Goal: Task Accomplishment & Management: Manage account settings

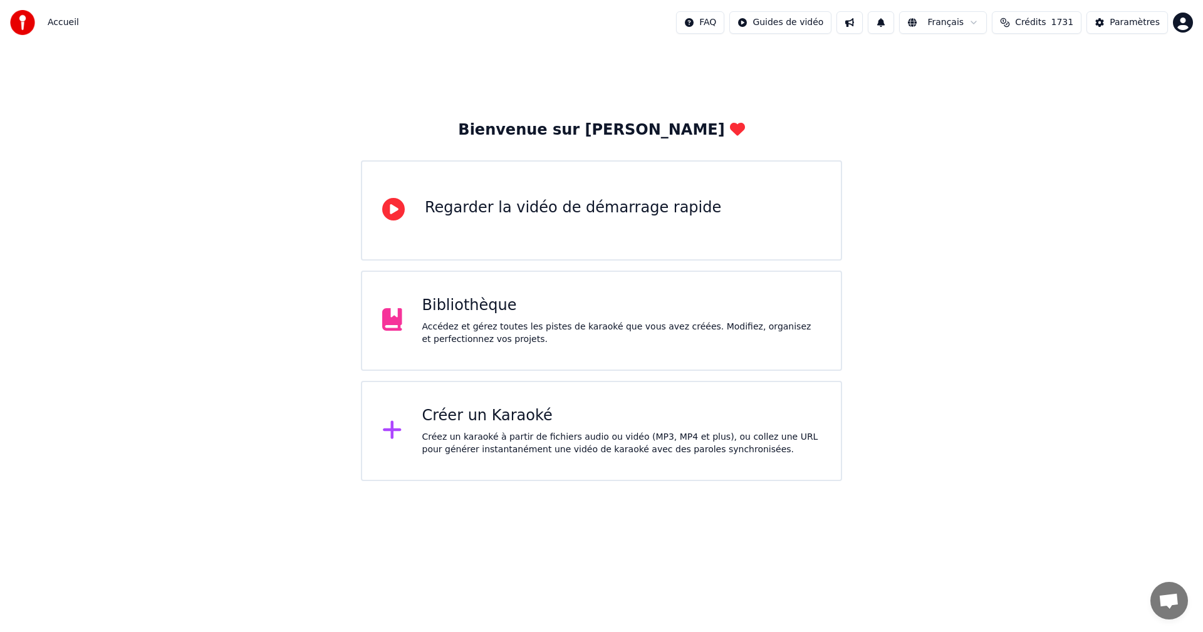
click at [494, 436] on div "Créez un karaoké à partir de fichiers audio ou vidéo (MP3, MP4 et plus), ou col…" at bounding box center [621, 443] width 399 height 25
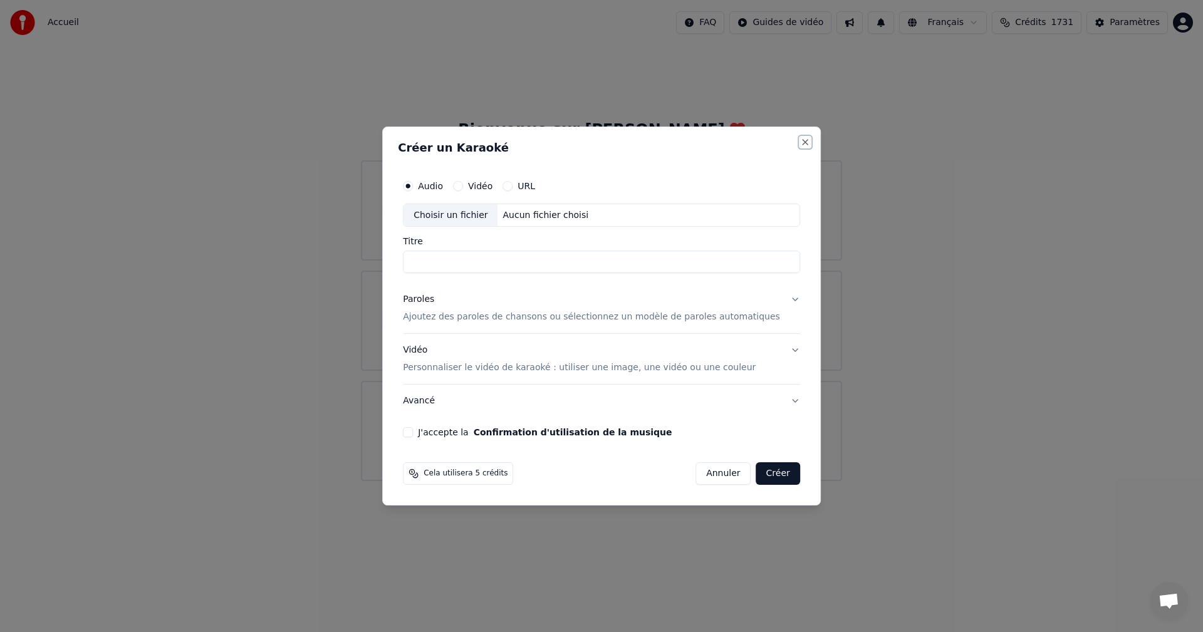
click at [800, 146] on button "Close" at bounding box center [805, 142] width 10 height 10
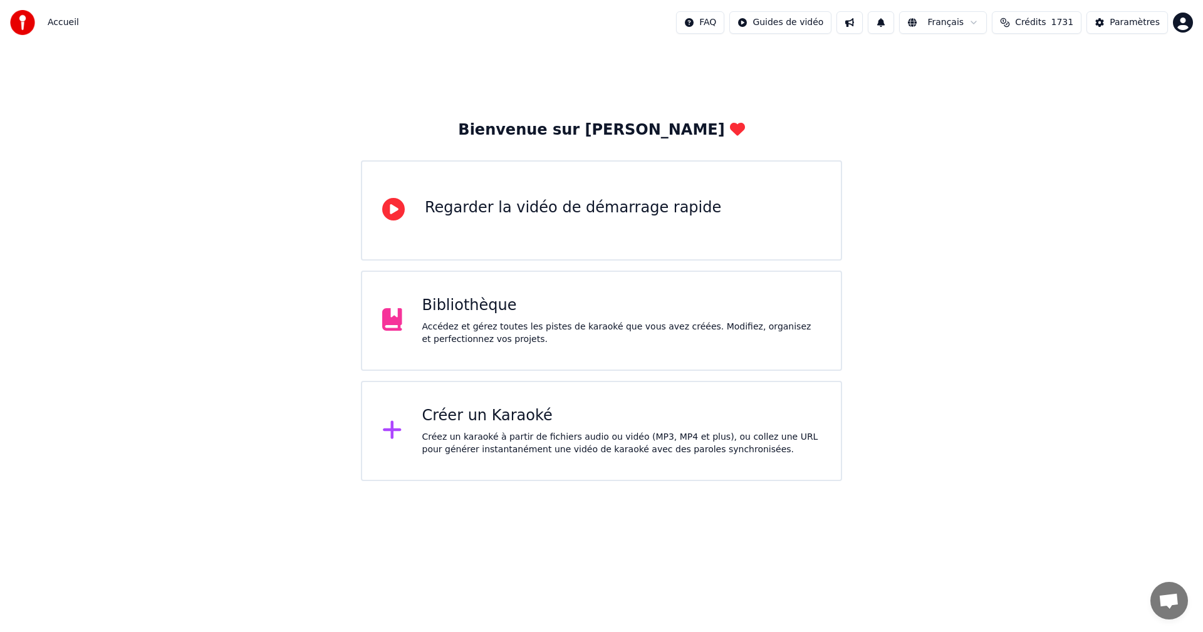
click at [660, 311] on div "Bibliothèque" at bounding box center [621, 306] width 399 height 20
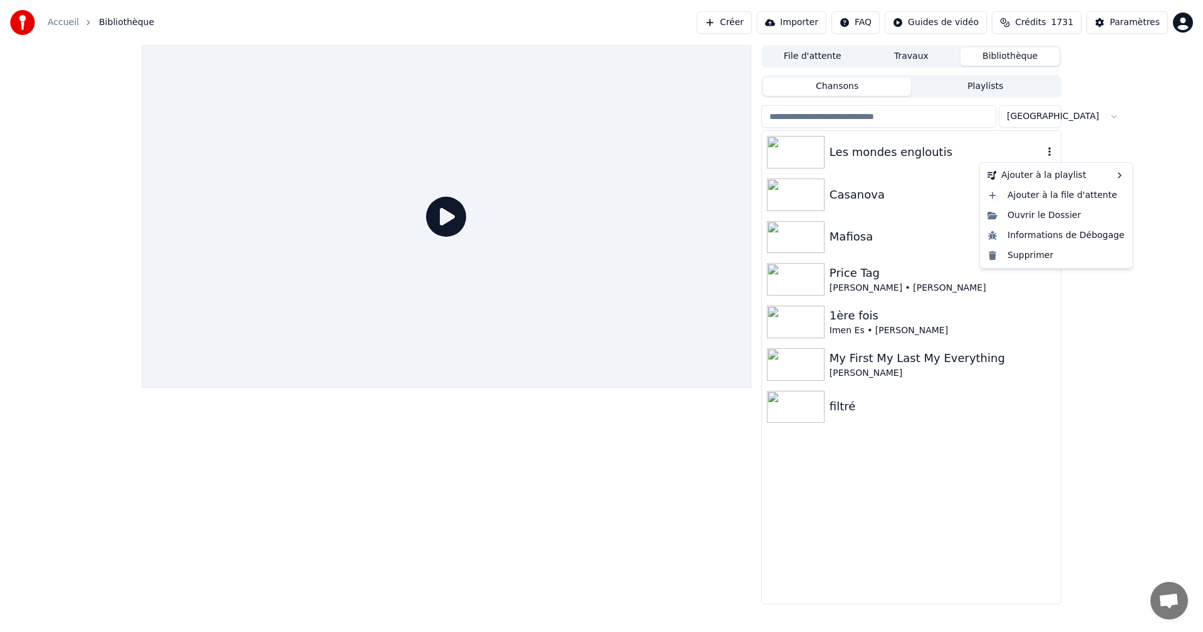
click at [1050, 150] on icon "button" at bounding box center [1049, 151] width 3 height 9
click at [1044, 260] on div "Supprimer" at bounding box center [1055, 256] width 147 height 20
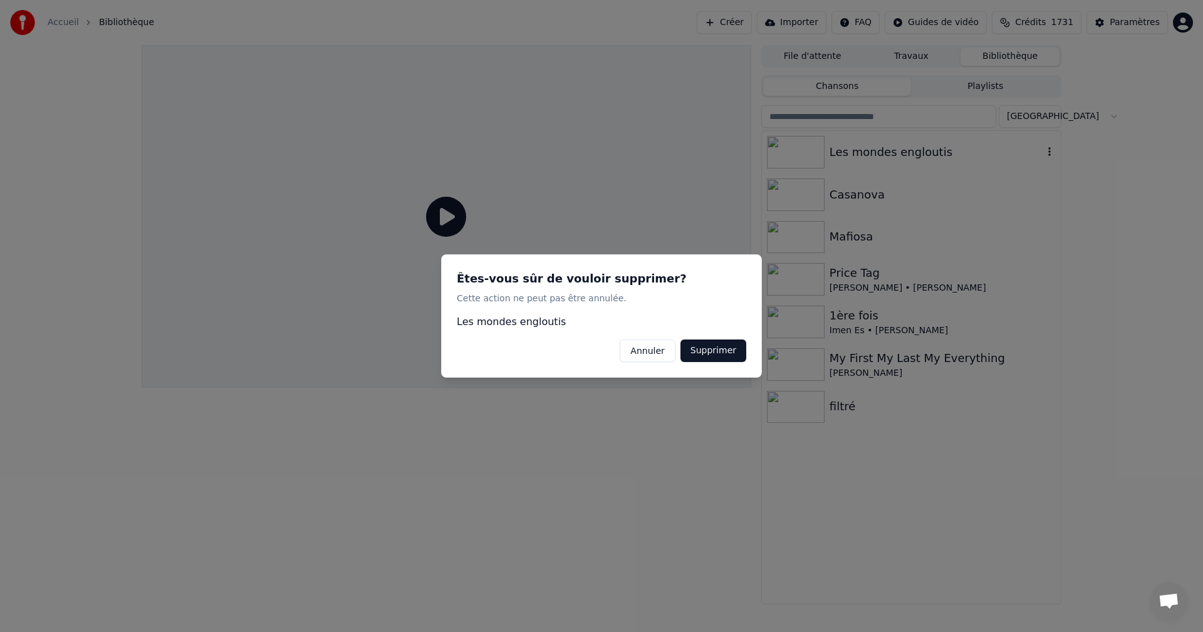
click at [691, 349] on button "Supprimer" at bounding box center [713, 351] width 66 height 23
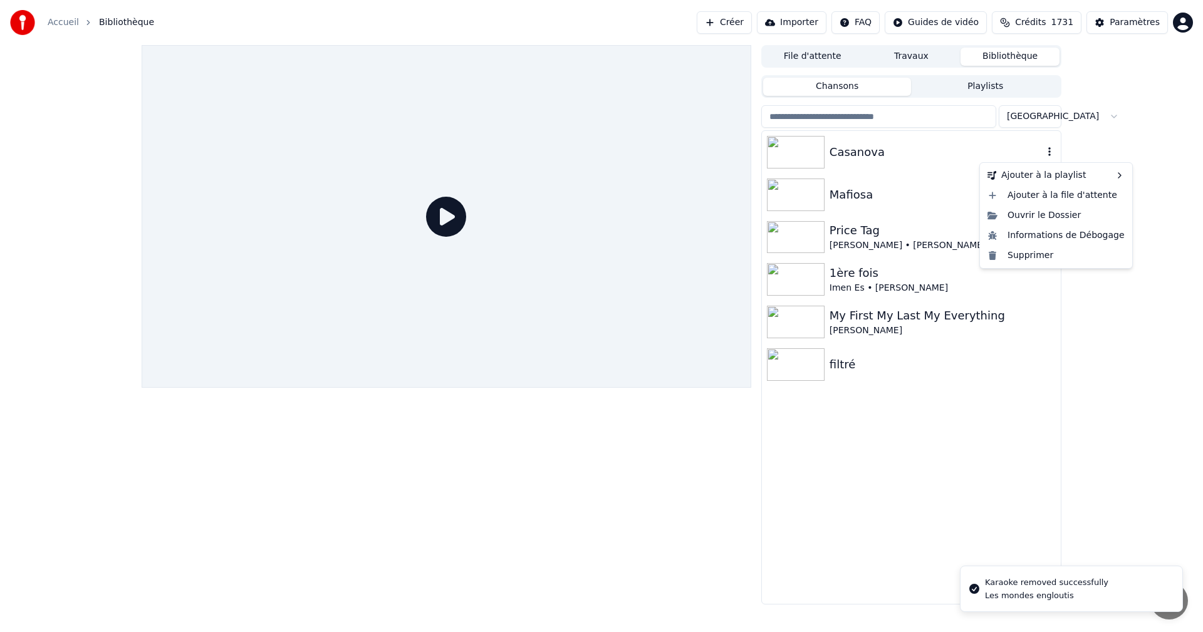
click at [1051, 154] on icon "button" at bounding box center [1049, 152] width 13 height 10
click at [1066, 253] on div "Supprimer" at bounding box center [1055, 256] width 147 height 20
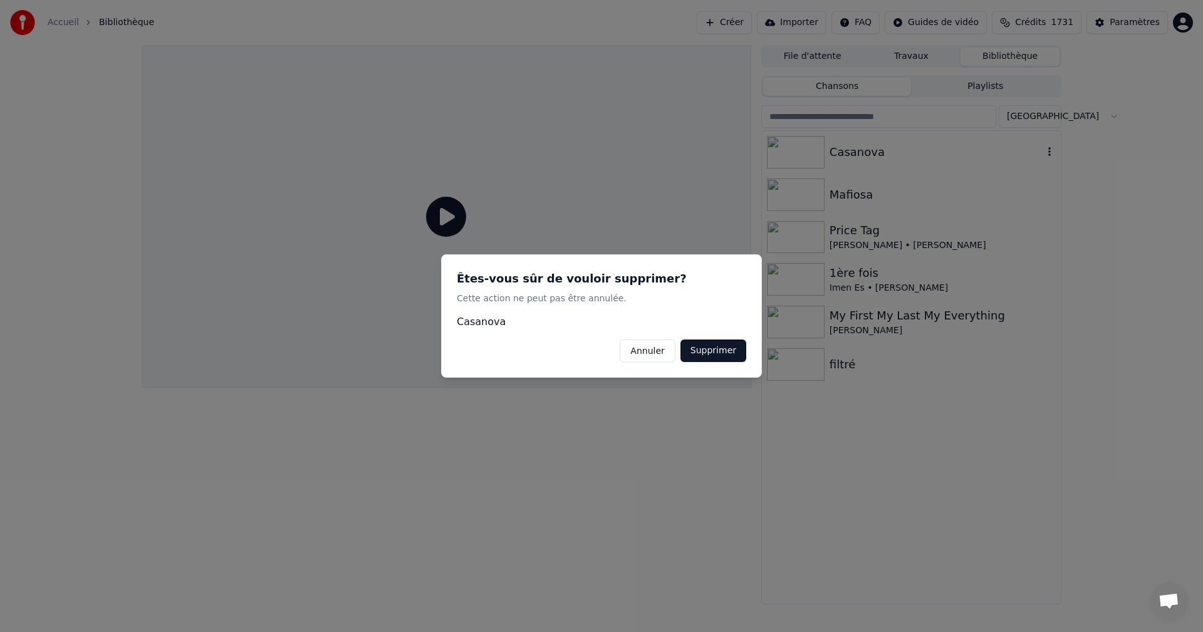
click at [694, 348] on button "Supprimer" at bounding box center [713, 351] width 66 height 23
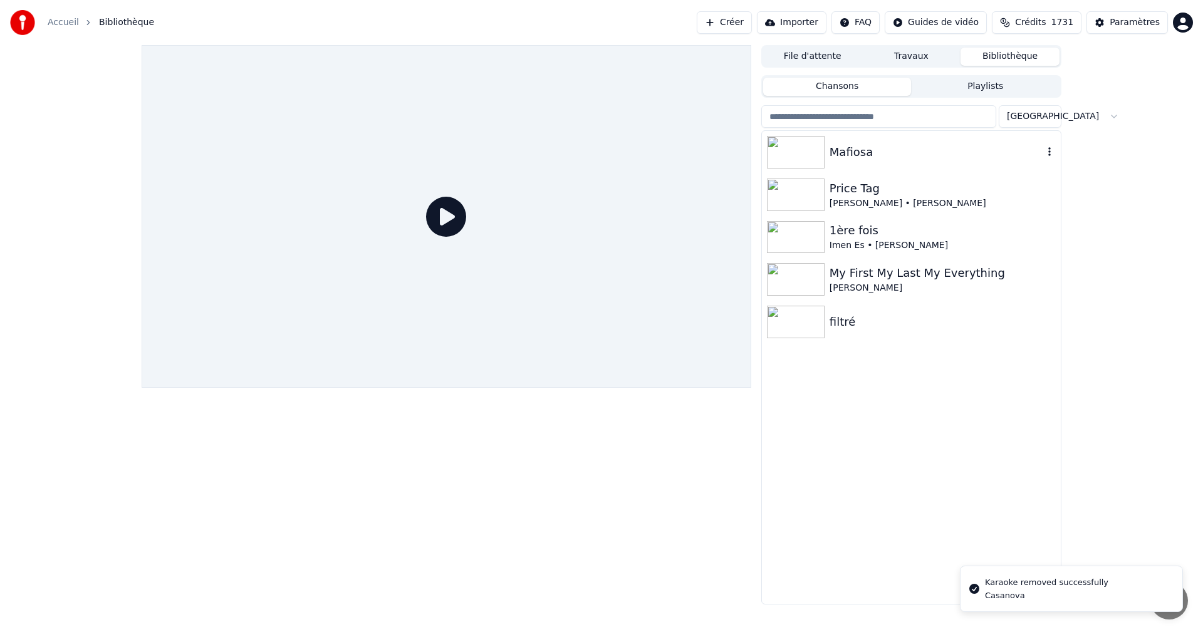
click at [1044, 156] on icon "button" at bounding box center [1049, 152] width 13 height 10
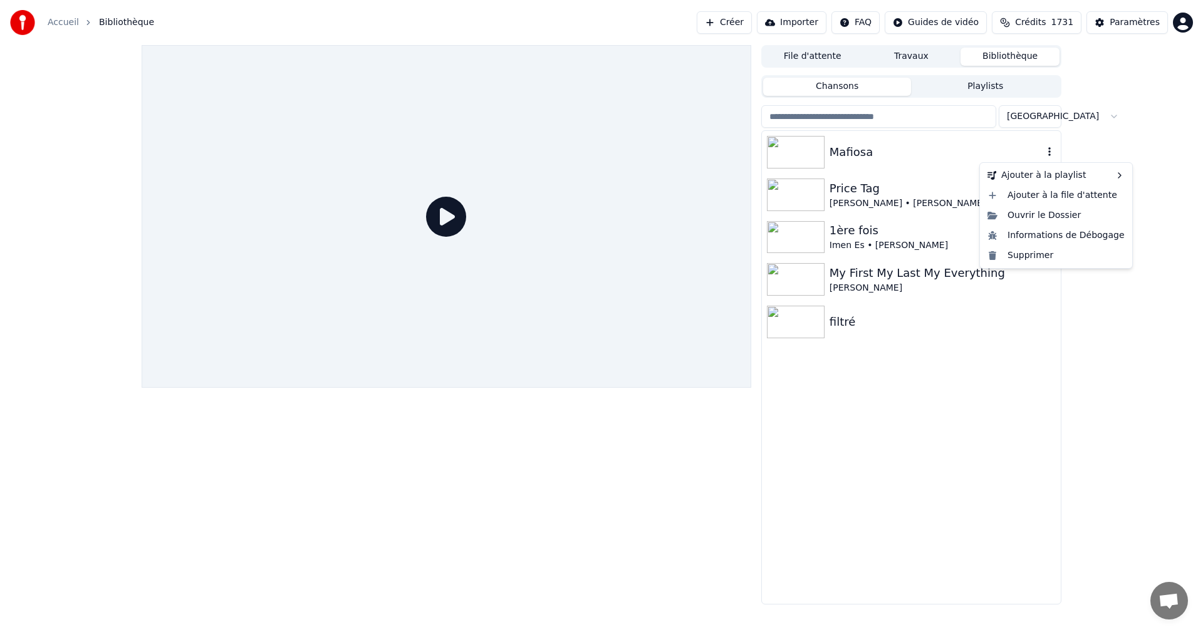
click at [1050, 152] on icon "button" at bounding box center [1049, 151] width 3 height 9
click at [1036, 263] on div "Supprimer" at bounding box center [1055, 256] width 147 height 20
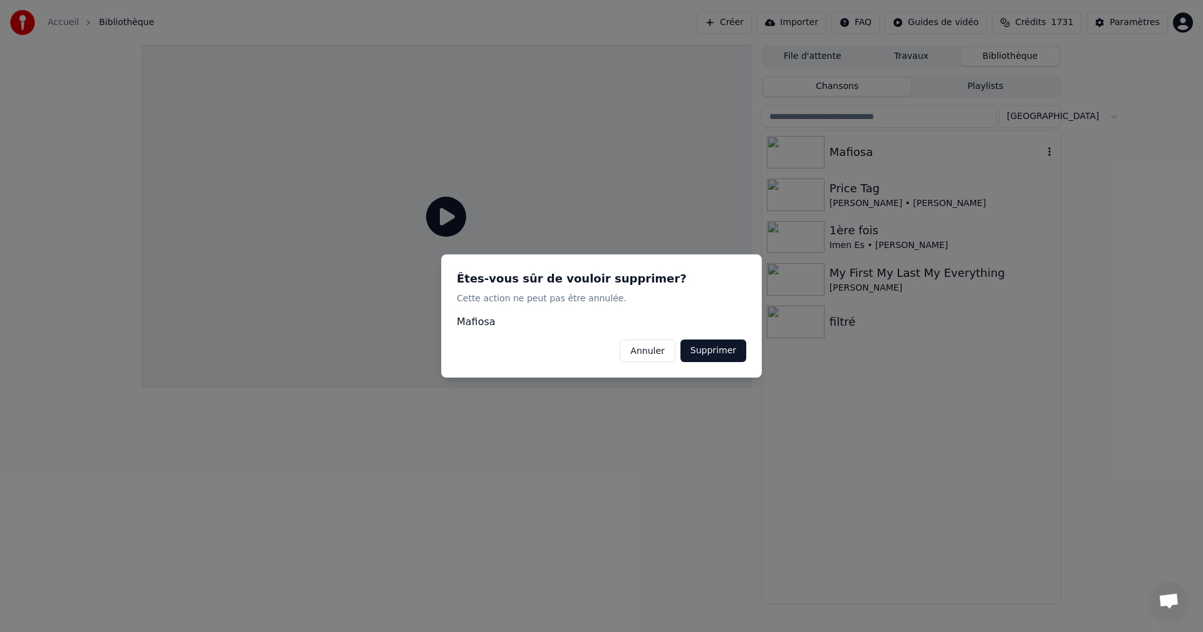
click at [714, 360] on button "Supprimer" at bounding box center [713, 351] width 66 height 23
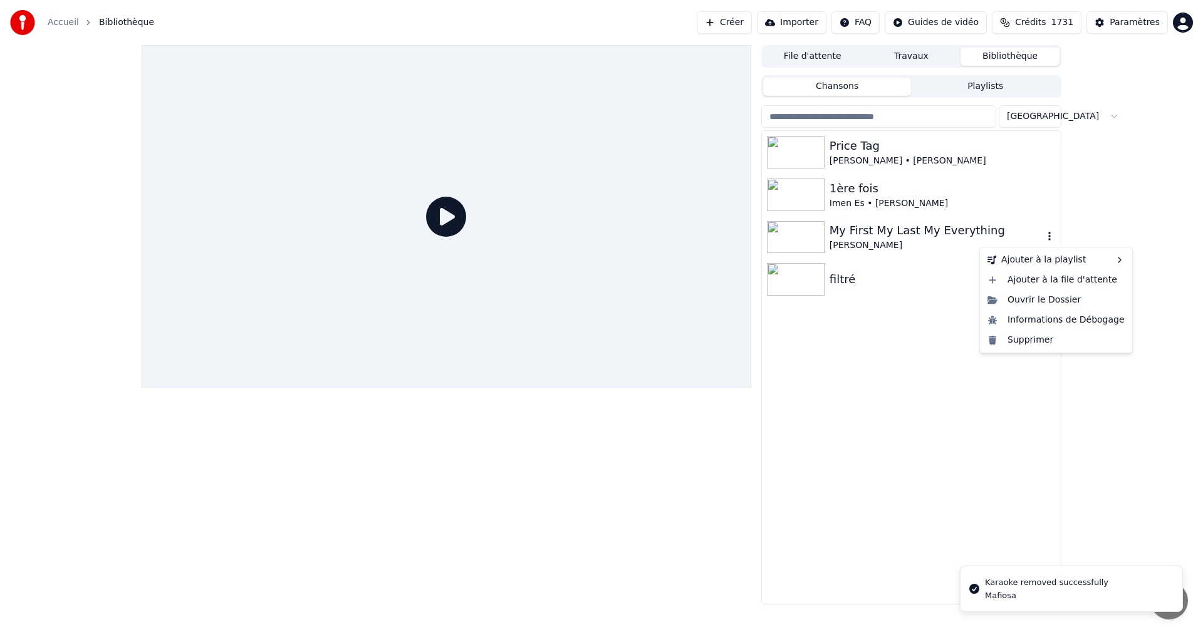
click at [1045, 236] on icon "button" at bounding box center [1049, 236] width 13 height 10
click at [1072, 344] on div "Supprimer" at bounding box center [1055, 340] width 147 height 20
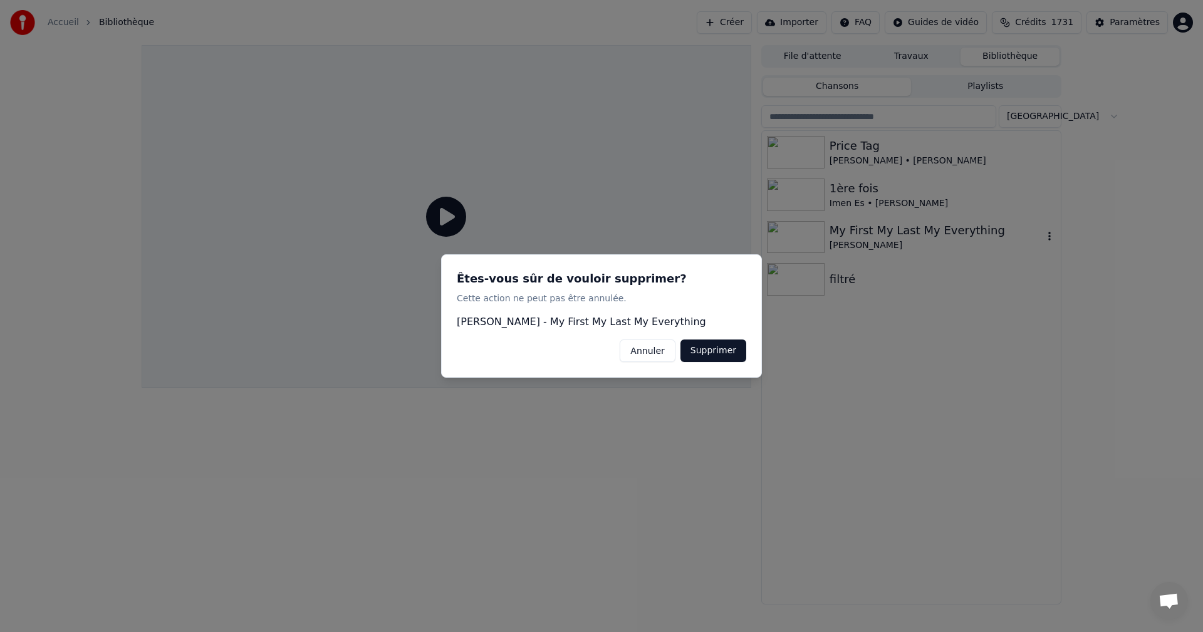
click at [723, 357] on button "Supprimer" at bounding box center [713, 351] width 66 height 23
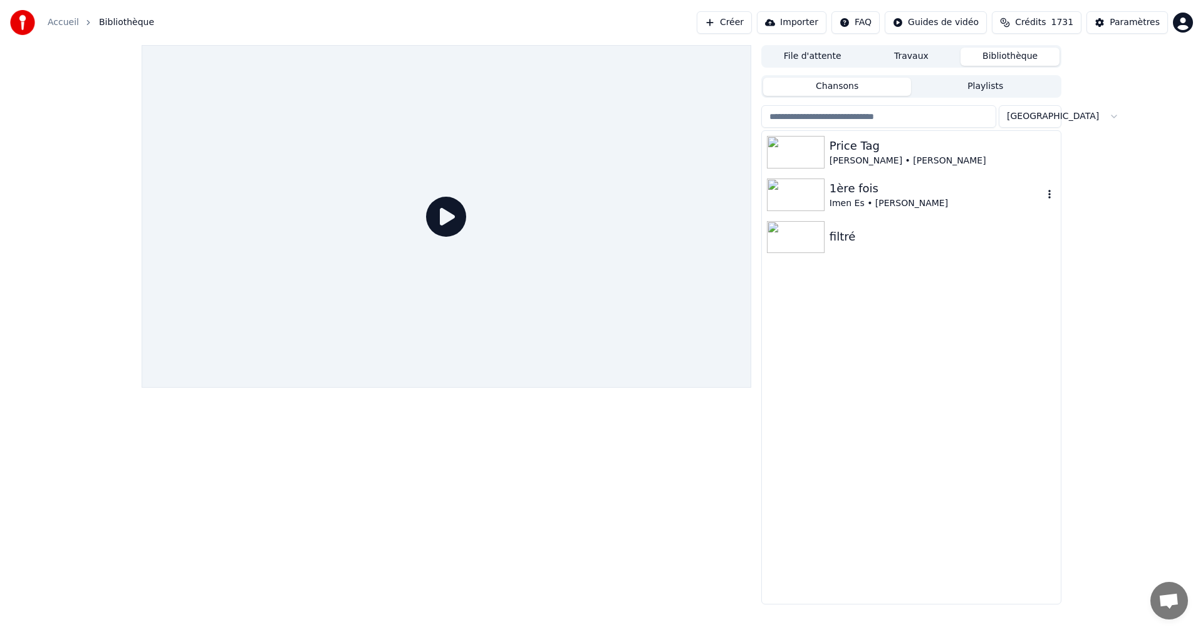
click at [1048, 185] on div "1ère fois [PERSON_NAME]" at bounding box center [911, 195] width 299 height 43
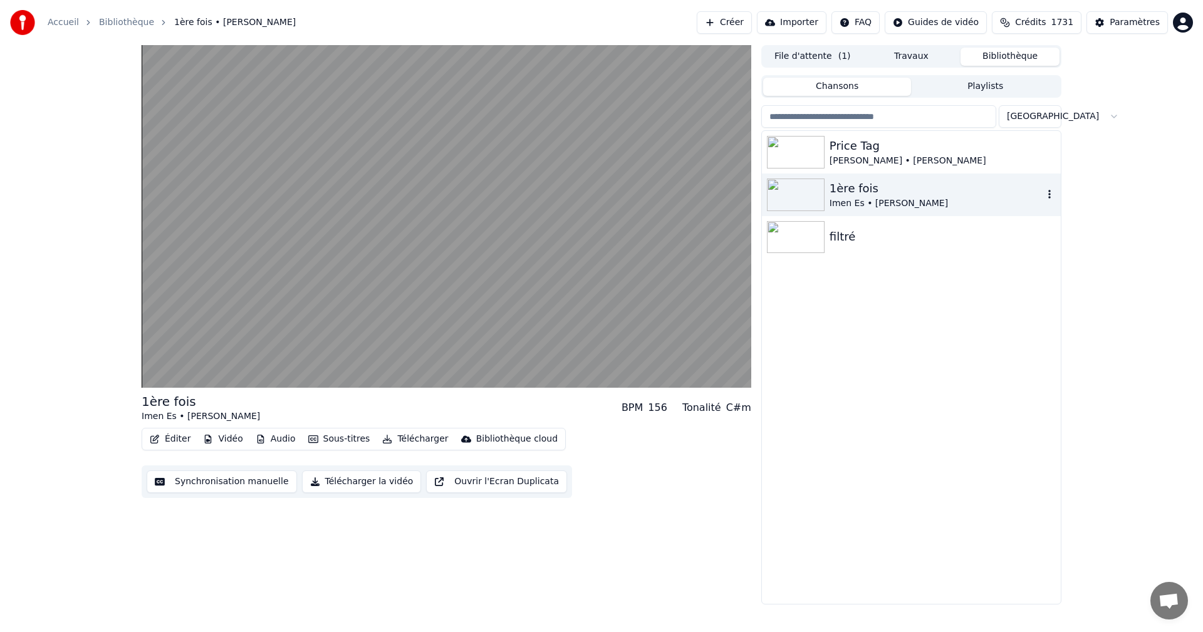
click at [1040, 201] on div "Imen Es • [PERSON_NAME]" at bounding box center [937, 203] width 214 height 13
click at [1053, 192] on icon "button" at bounding box center [1049, 194] width 13 height 10
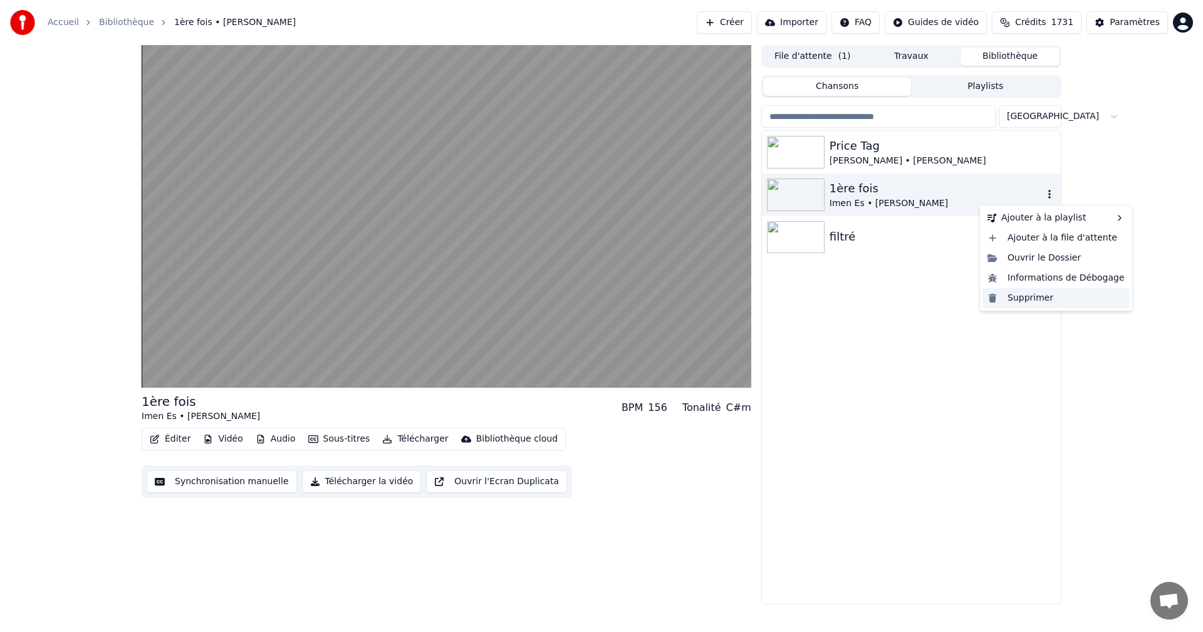
click at [1033, 293] on div "Supprimer" at bounding box center [1055, 298] width 147 height 20
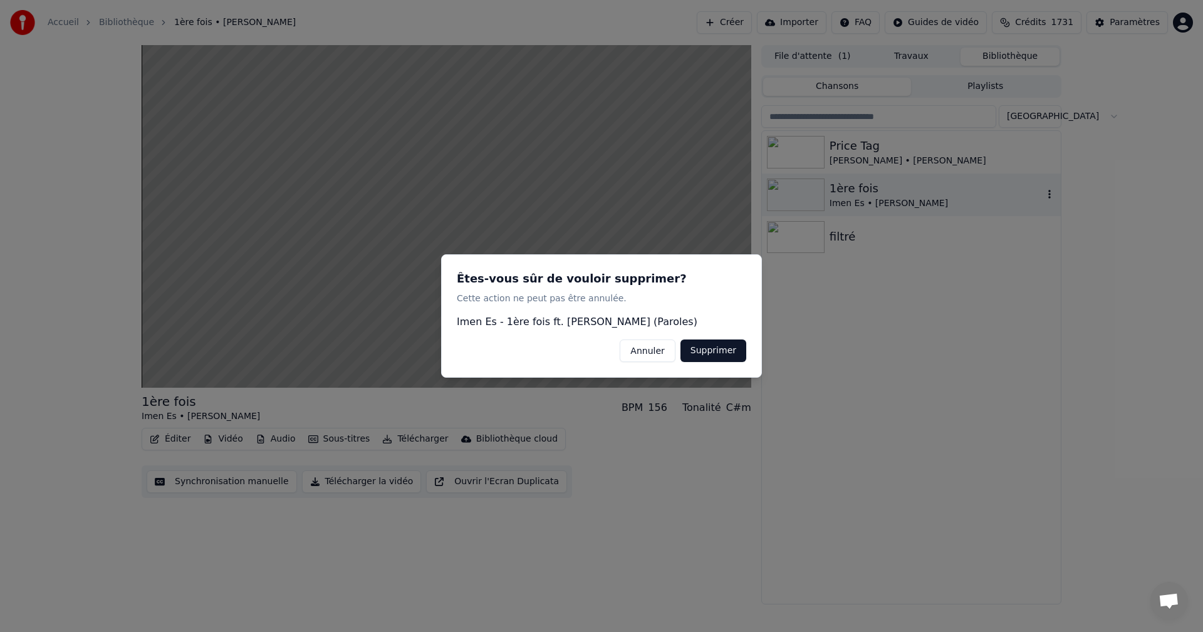
click at [734, 348] on button "Supprimer" at bounding box center [713, 351] width 66 height 23
